Goal: Task Accomplishment & Management: Manage account settings

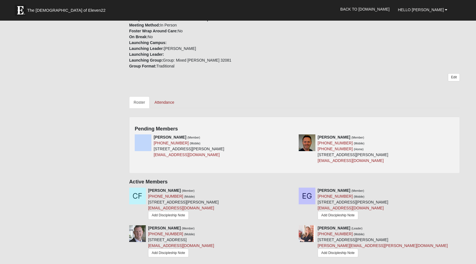
scroll to position [177, 0]
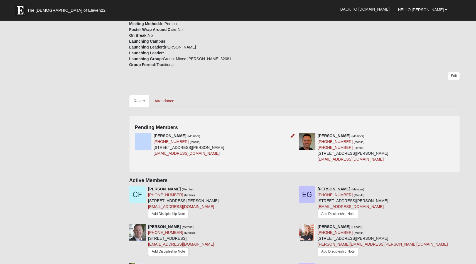
click at [145, 141] on img at bounding box center [143, 141] width 17 height 17
click at [131, 135] on div "[PERSON_NAME] (Member) [PHONE_NUMBER] (Mobile) [STREET_ADDRESS][PERSON_NAME]-01…" at bounding box center [213, 144] width 164 height 23
click at [252, 137] on div "[PERSON_NAME] (Member) [PHONE_NUMBER] (Mobile) [STREET_ADDRESS][PERSON_NAME]-01…" at bounding box center [213, 144] width 164 height 23
click at [293, 136] on icon at bounding box center [293, 136] width 4 height 4
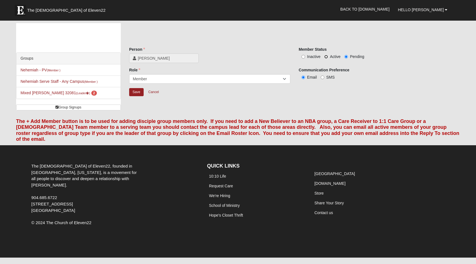
click at [325, 56] on input "Active" at bounding box center [326, 57] width 4 height 4
radio input "true"
click at [136, 92] on input "Save" at bounding box center [136, 92] width 14 height 8
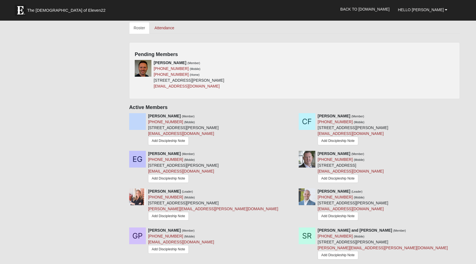
scroll to position [247, 0]
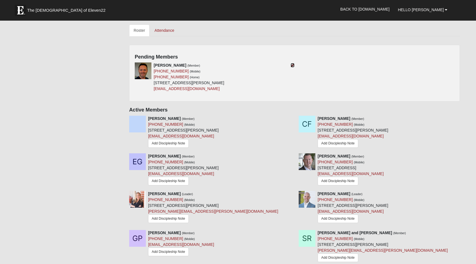
click at [293, 65] on icon at bounding box center [293, 65] width 4 height 4
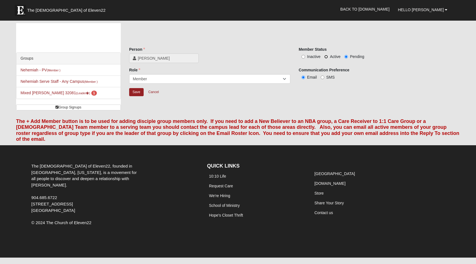
click at [326, 57] on input "Active" at bounding box center [326, 57] width 4 height 4
radio input "true"
click at [136, 93] on input "Save" at bounding box center [136, 92] width 14 height 8
